Goal: Check status: Check status

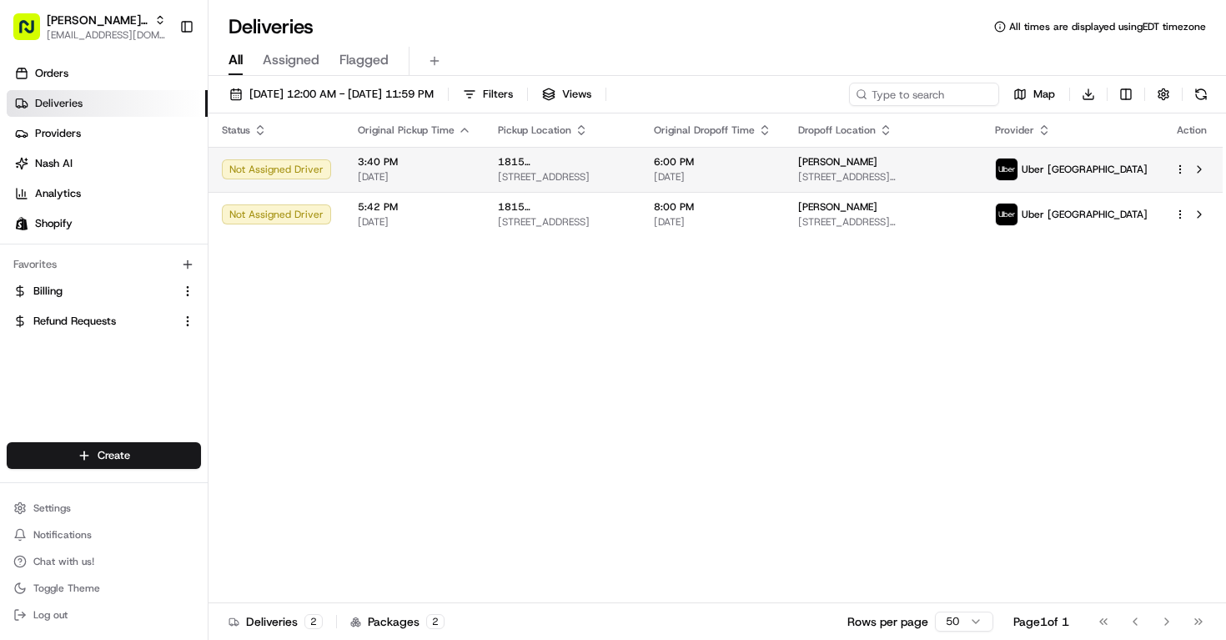
click at [486, 169] on td "1815 Rue de Cadillac 1815 Rue de Cadillac, Montréal, QC H1N 2T4, CA" at bounding box center [563, 169] width 156 height 45
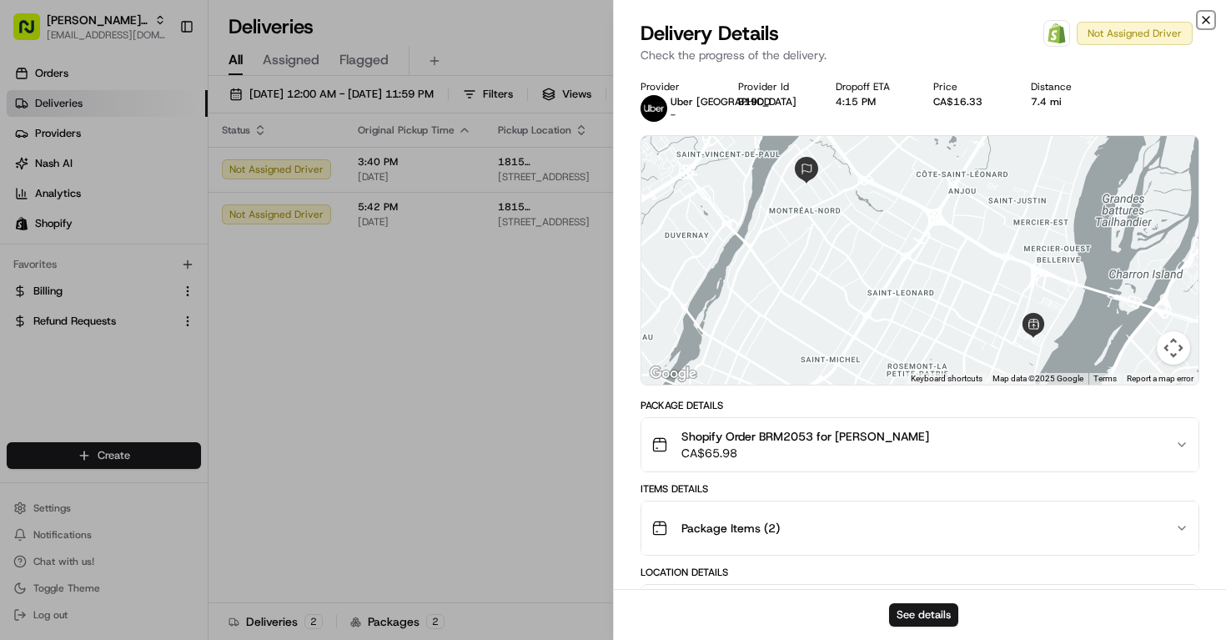
click at [1203, 18] on icon "button" at bounding box center [1206, 19] width 13 height 13
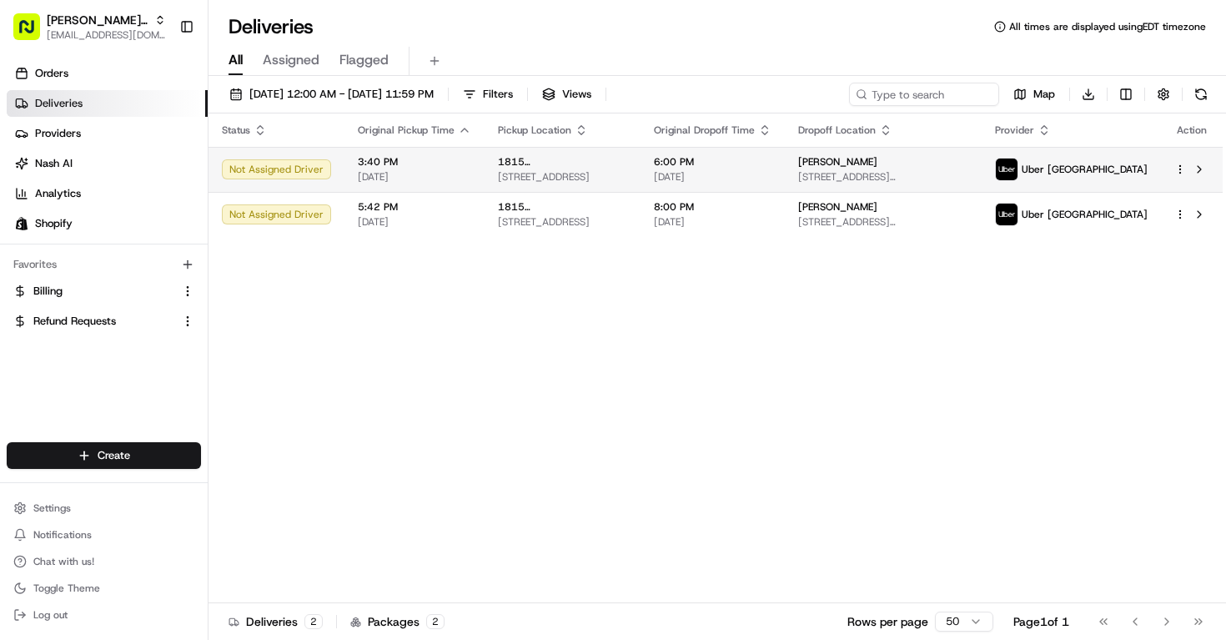
click at [872, 168] on span "Arys Bencosme" at bounding box center [837, 161] width 79 height 13
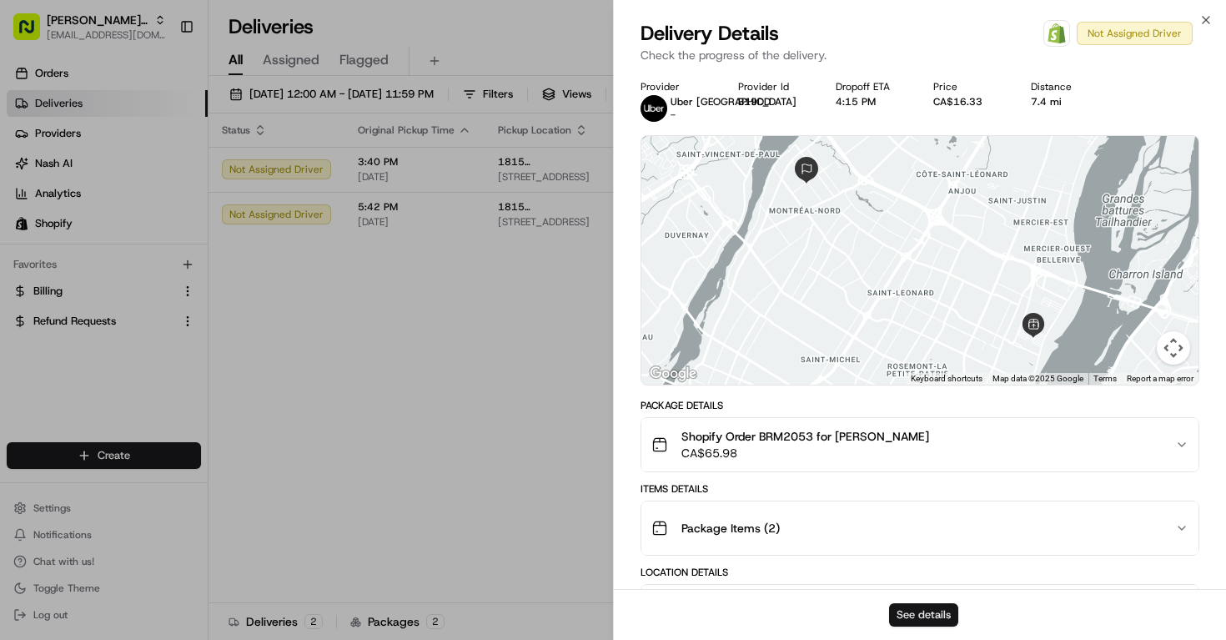
click at [912, 608] on button "See details" at bounding box center [923, 614] width 69 height 23
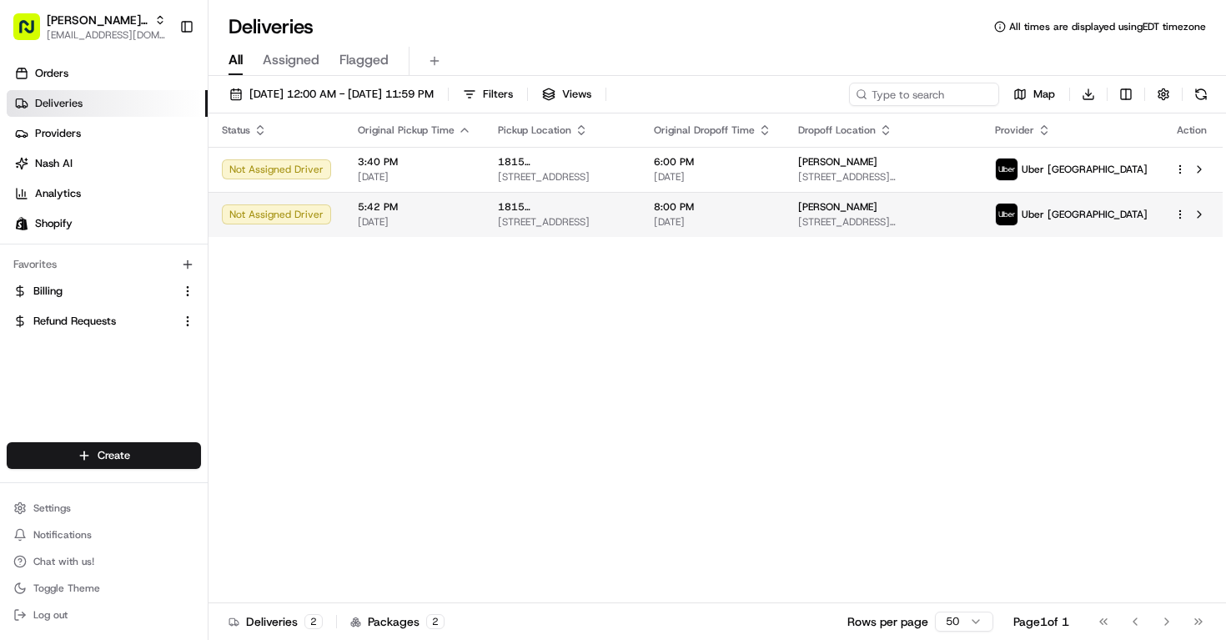
click at [641, 236] on td "1815 Rue de Cadillac 1815 Rue de Cadillac, Montréal, QC H1N 2T4, CA" at bounding box center [563, 214] width 156 height 45
click at [677, 217] on td "8:00 PM 08/16/2025" at bounding box center [713, 214] width 144 height 45
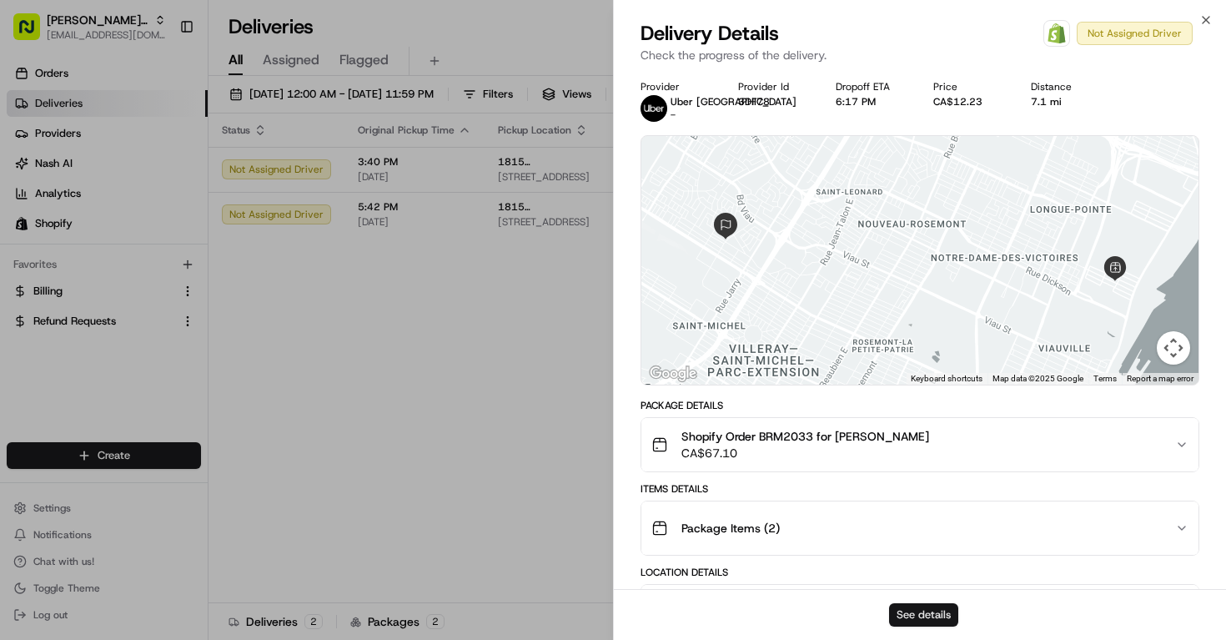
click at [928, 613] on button "See details" at bounding box center [923, 614] width 69 height 23
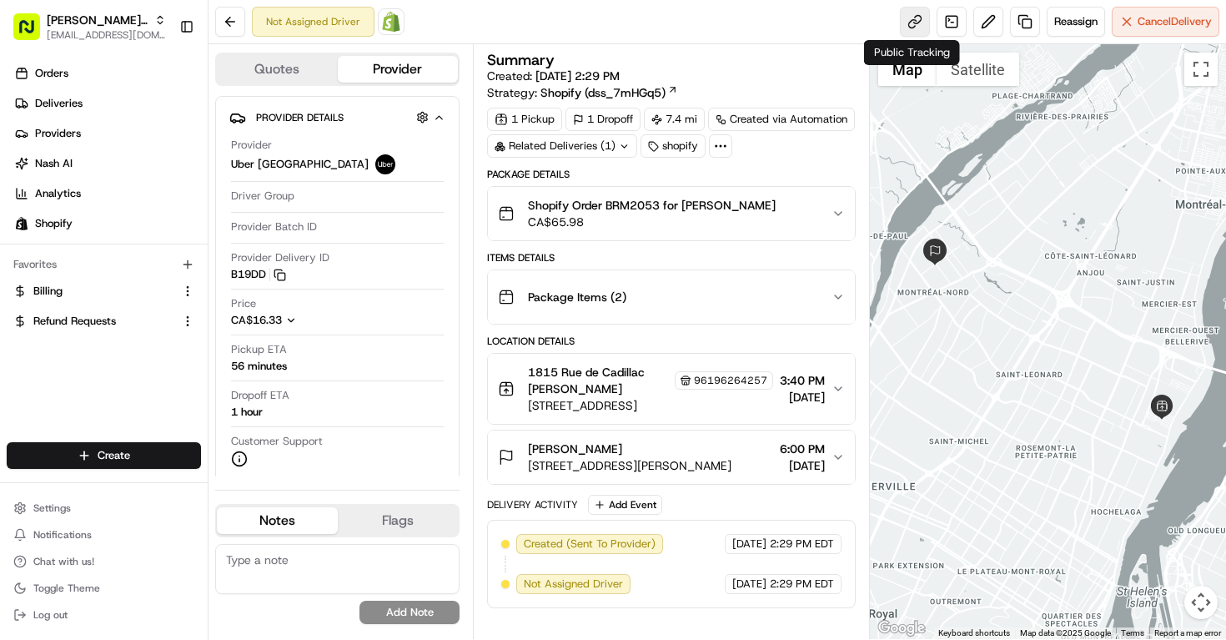
click at [920, 18] on link at bounding box center [915, 22] width 30 height 30
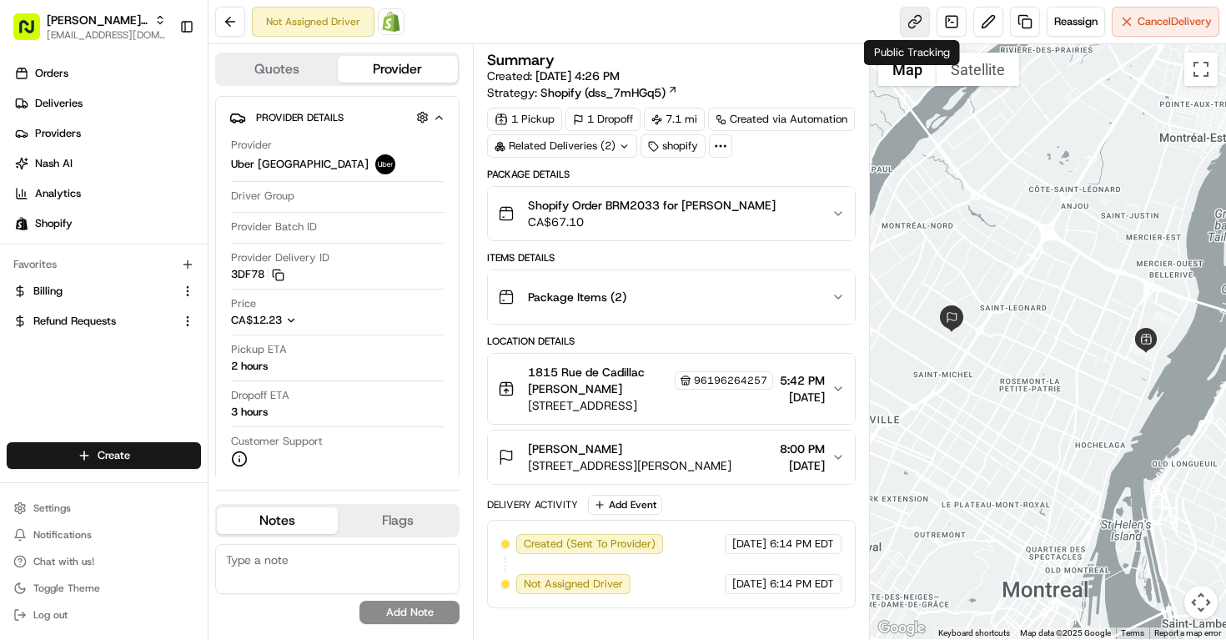
click at [909, 18] on link at bounding box center [915, 22] width 30 height 30
